Goal: Information Seeking & Learning: Find contact information

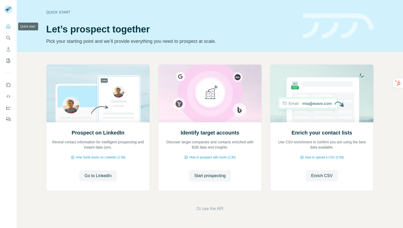
click at [10, 26] on icon "Quick start" at bounding box center [8, 26] width 5 height 5
click at [9, 26] on icon "Quick start" at bounding box center [8, 26] width 5 height 5
click at [28, 80] on div "Prospect on LinkedIn Reveal contact information for intelligent prospecting and…" at bounding box center [210, 138] width 386 height 172
click at [8, 28] on icon "Quick start" at bounding box center [8, 26] width 5 height 5
click at [8, 30] on button "Quick start" at bounding box center [8, 26] width 8 height 9
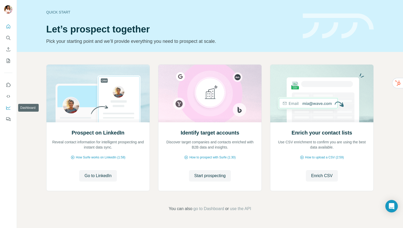
click at [8, 107] on icon "Dashboard" at bounding box center [8, 107] width 5 height 5
click at [319, 176] on span "Enrich CSV" at bounding box center [322, 176] width 22 height 6
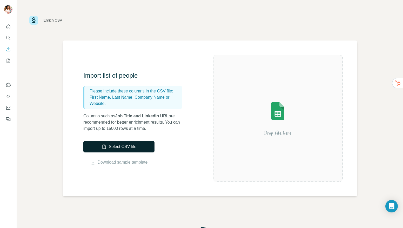
click at [112, 146] on button "Select CSV file" at bounding box center [118, 146] width 71 height 11
click at [7, 64] on button "My lists" at bounding box center [8, 60] width 8 height 9
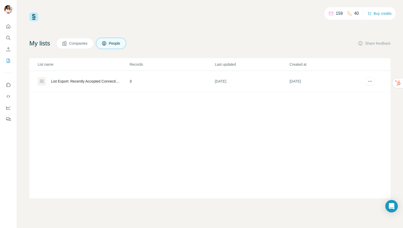
click at [82, 46] on button "Companies" at bounding box center [74, 43] width 37 height 11
click at [82, 43] on span "Companies" at bounding box center [78, 43] width 19 height 5
click at [76, 82] on div "Added from ICP Finder" at bounding box center [69, 81] width 37 height 5
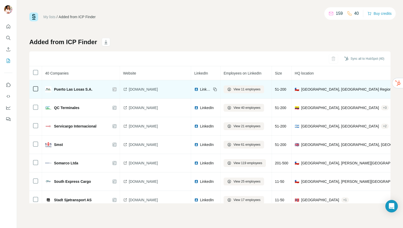
scroll to position [614, 0]
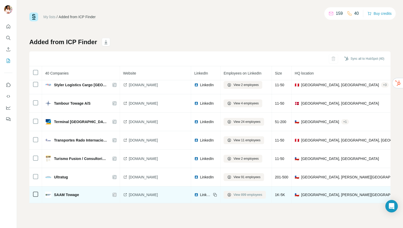
click at [233, 192] on span "View 899 employees" at bounding box center [247, 194] width 29 height 5
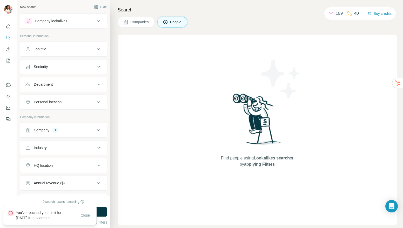
click at [82, 46] on button "Job title" at bounding box center [63, 49] width 87 height 12
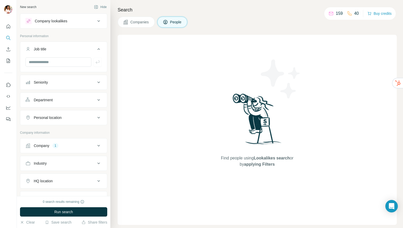
click at [80, 102] on div "Department" at bounding box center [60, 99] width 70 height 5
click at [75, 112] on input at bounding box center [61, 113] width 64 height 6
click at [17, 87] on div "New search Hide Company lookalikes Personal information Job title Seniority Dep…" at bounding box center [64, 98] width 94 height 196
click at [55, 133] on div "Personal location" at bounding box center [48, 133] width 28 height 5
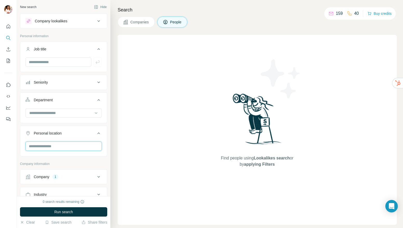
click at [53, 146] on input "text" at bounding box center [63, 146] width 76 height 9
drag, startPoint x: 52, startPoint y: 143, endPoint x: 57, endPoint y: 143, distance: 4.4
click at [56, 143] on input "*****" at bounding box center [63, 146] width 76 height 9
type input "*****"
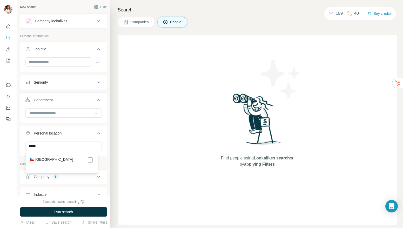
click at [37, 158] on label "🇨🇱 [GEOGRAPHIC_DATA]" at bounding box center [51, 160] width 43 height 6
click at [19, 120] on div "New search Hide Company lookalikes Personal information Job title Seniority Dep…" at bounding box center [64, 98] width 94 height 196
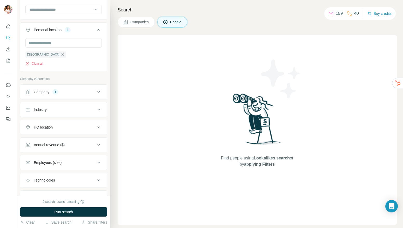
scroll to position [104, 0]
